Goal: Task Accomplishment & Management: Complete application form

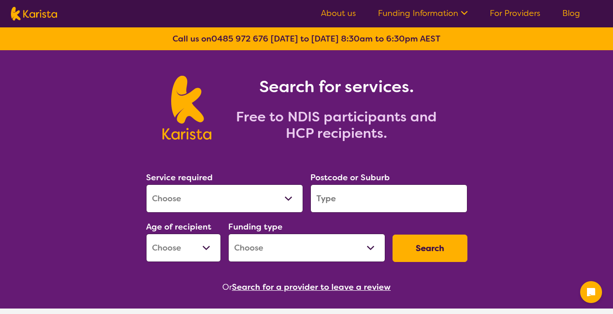
click at [266, 193] on select "Allied Health Assistant Assessment ([MEDICAL_DATA] or [MEDICAL_DATA]) Behaviour…" at bounding box center [224, 198] width 157 height 28
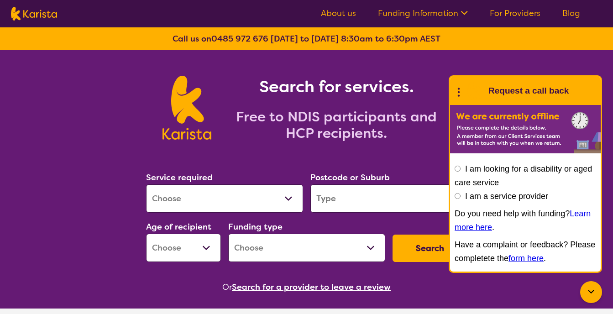
click at [370, 247] on select "Home Care Package (HCP) National Disability Insurance Scheme (NDIS) I don't know" at bounding box center [306, 248] width 157 height 28
select select "NDIS"
click at [228, 234] on select "Home Care Package (HCP) National Disability Insurance Scheme (NDIS) I don't know" at bounding box center [306, 248] width 157 height 28
click at [206, 248] on select "Early Childhood - 0 to 9 Child - 10 to 11 Adolescent - 12 to 17 Adult - 18 to 6…" at bounding box center [183, 248] width 75 height 28
select select "AG"
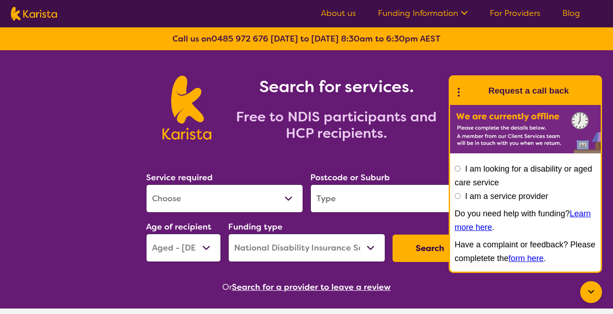
click at [146, 234] on select "Early Childhood - 0 to 9 Child - 10 to 11 Adolescent - 12 to 17 Adult - 18 to 6…" at bounding box center [183, 248] width 75 height 28
click at [358, 193] on input "search" at bounding box center [388, 198] width 157 height 28
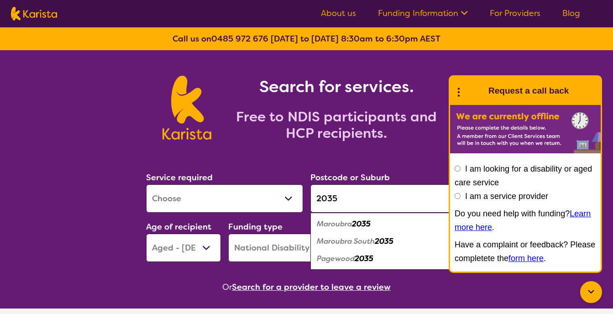
type input "2035"
click at [385, 242] on em "2035" at bounding box center [384, 241] width 19 height 10
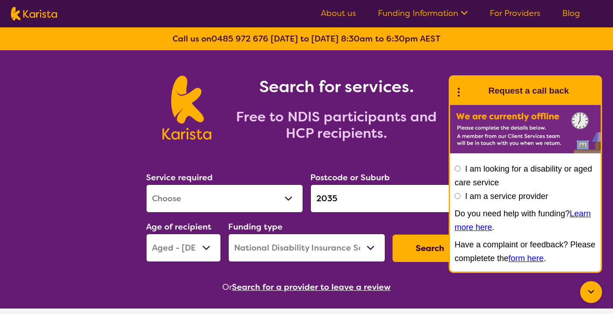
click at [588, 290] on icon at bounding box center [590, 292] width 11 height 11
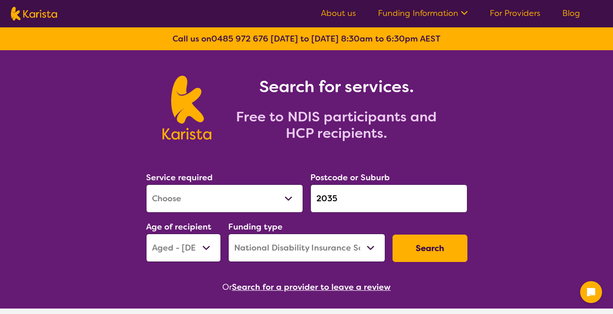
click at [190, 197] on select "Allied Health Assistant Assessment ([MEDICAL_DATA] or [MEDICAL_DATA]) Behaviour…" at bounding box center [224, 198] width 157 height 28
select select "Domestic and home help"
click at [146, 184] on select "Allied Health Assistant Assessment ([MEDICAL_DATA] or [MEDICAL_DATA]) Behaviour…" at bounding box center [224, 198] width 157 height 28
click at [440, 247] on button "Search" at bounding box center [429, 248] width 75 height 27
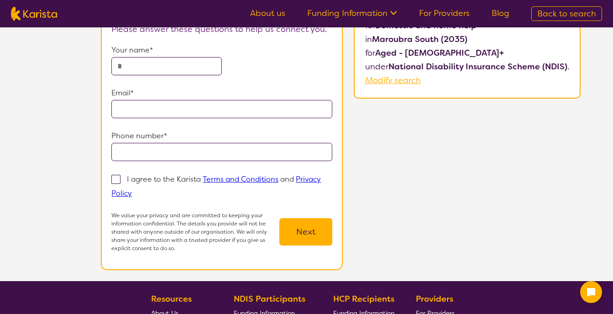
scroll to position [110, 0]
